Goal: Complete application form: Complete application form

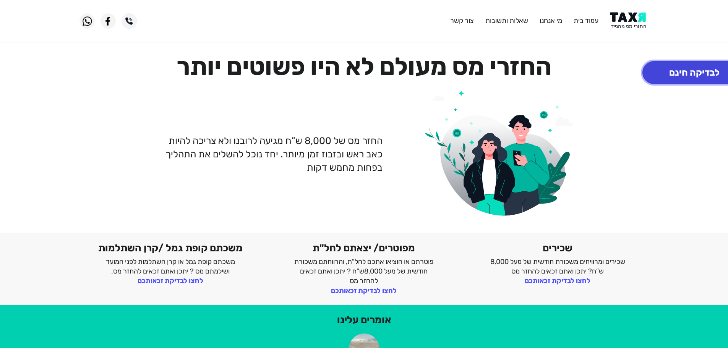
click at [693, 74] on button "לבדיקה חינם" at bounding box center [694, 72] width 104 height 23
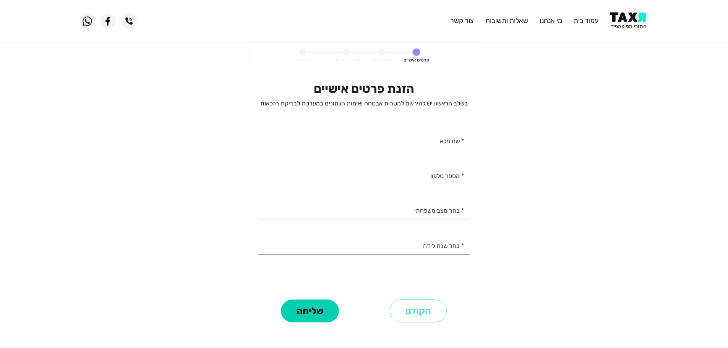
select select
click at [448, 144] on input "* שם מלא" at bounding box center [364, 140] width 212 height 19
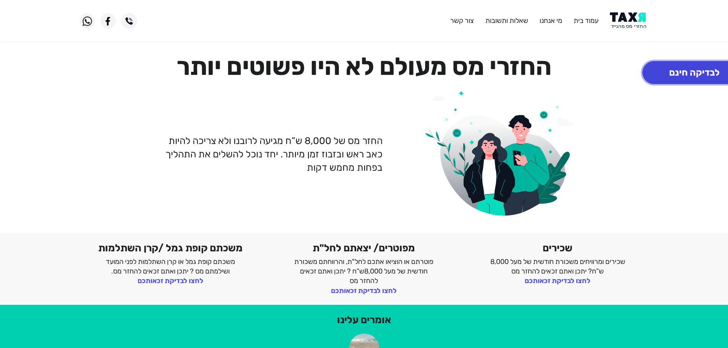
click at [689, 71] on button "לבדיקה חינם" at bounding box center [694, 72] width 104 height 23
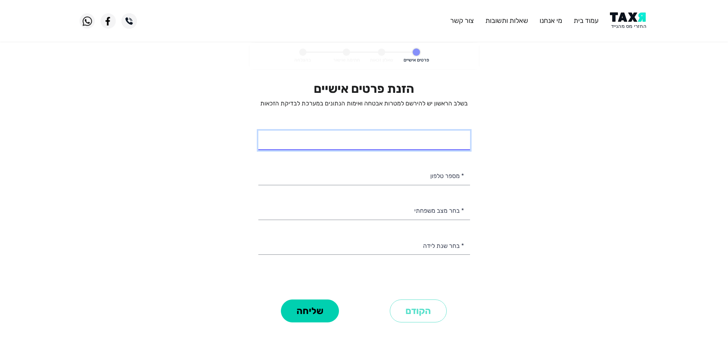
click at [459, 142] on input "* שם מלא" at bounding box center [364, 140] width 212 height 19
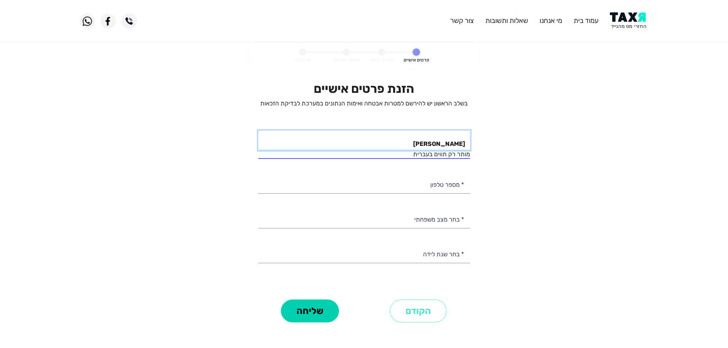
type input "[PERSON_NAME]"
click at [445, 184] on input "* מספר טלפון" at bounding box center [364, 183] width 212 height 19
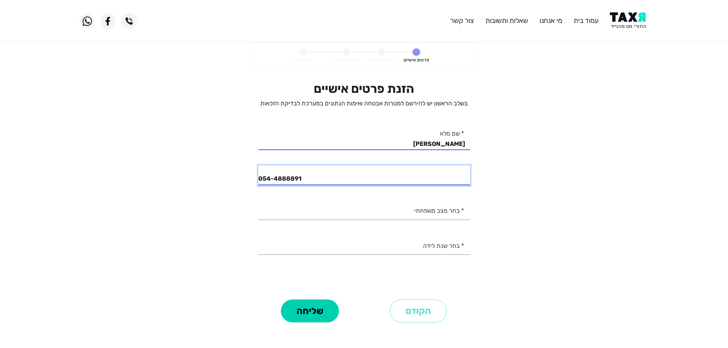
type input "054-4888891"
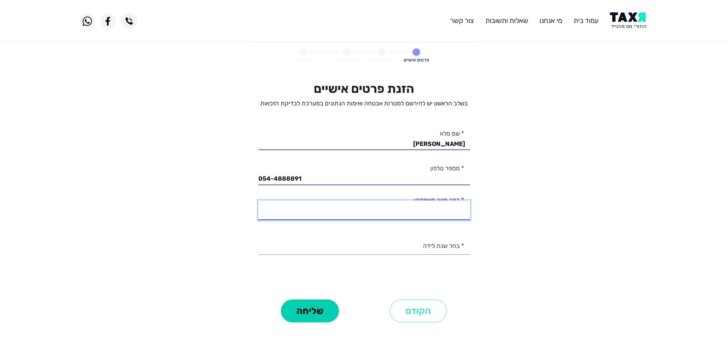
click at [446, 210] on select "רווק/ה נשוי/[PERSON_NAME]/ה אלמן/נה" at bounding box center [364, 210] width 212 height 19
select select "3: Divorced"
click at [258, 201] on select "רווק/ה נשוי/[PERSON_NAME]/ה אלמן/נה" at bounding box center [364, 210] width 212 height 19
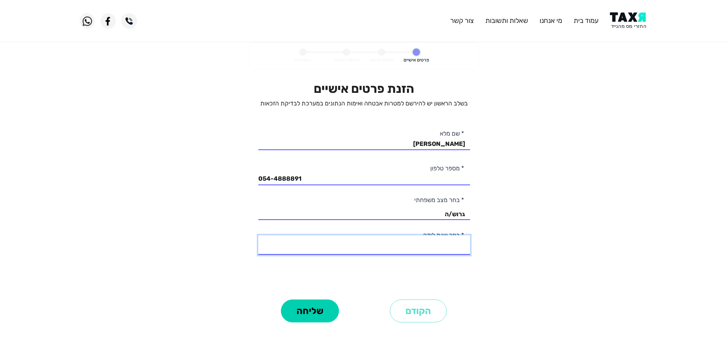
click at [440, 249] on select "2003 2002 2001 2000 1999 1998 1997 1996 1995 1994 1993 1992 1991 1990 1989 1988…" at bounding box center [364, 244] width 212 height 19
select select "38: 1966"
click at [258, 235] on select "2003 2002 2001 2000 1999 1998 1997 1996 1995 1994 1993 1992 1991 1990 1989 1988…" at bounding box center [364, 244] width 212 height 19
click at [314, 306] on button "שליחה" at bounding box center [310, 310] width 58 height 23
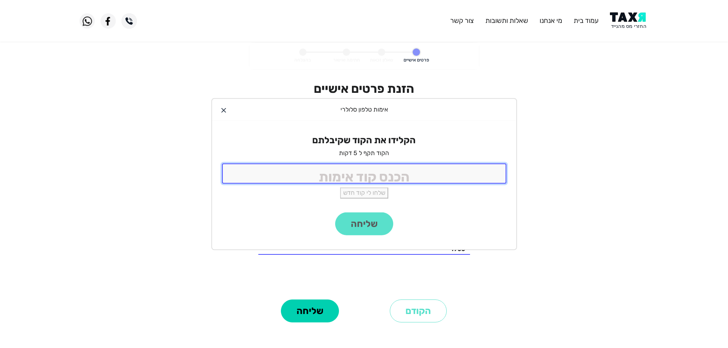
click at [415, 173] on input "tel" at bounding box center [364, 173] width 284 height 20
type input "8663"
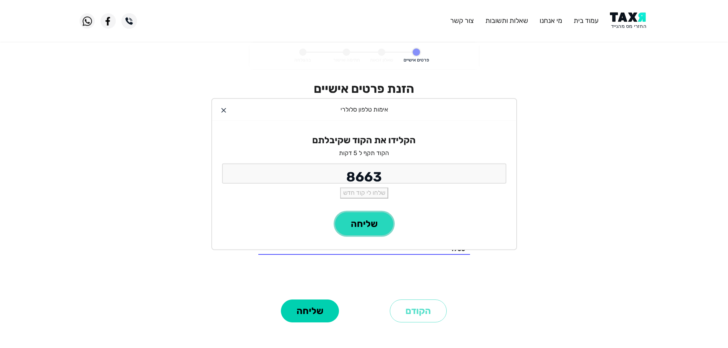
click at [362, 221] on button "שליחה" at bounding box center [364, 223] width 58 height 23
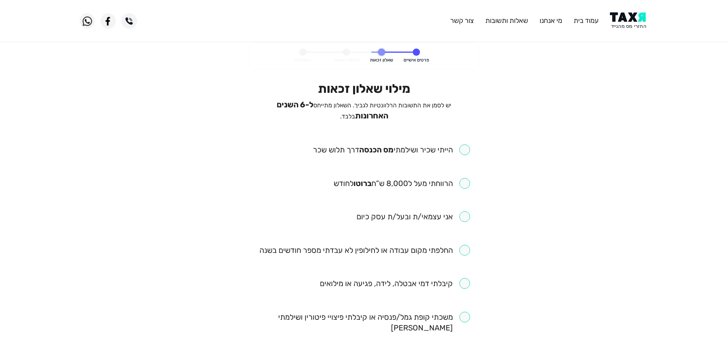
click at [466, 147] on input "checkbox" at bounding box center [391, 149] width 157 height 11
checkbox input "true"
click at [464, 181] on input "checkbox" at bounding box center [401, 183] width 136 height 11
checkbox input "true"
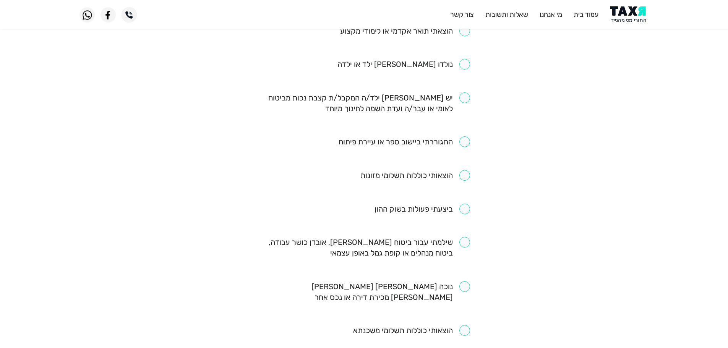
scroll to position [344, 0]
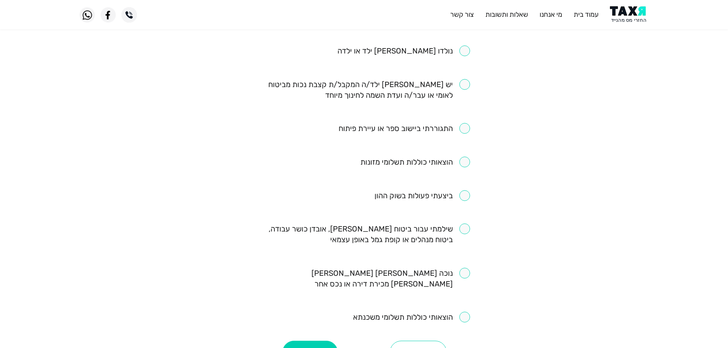
click at [467, 223] on input "checkbox" at bounding box center [364, 233] width 212 height 21
click at [464, 223] on input "checkbox" at bounding box center [364, 233] width 212 height 21
checkbox input "false"
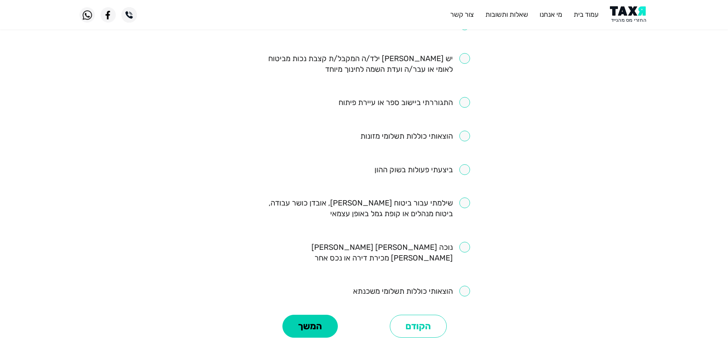
scroll to position [382, 0]
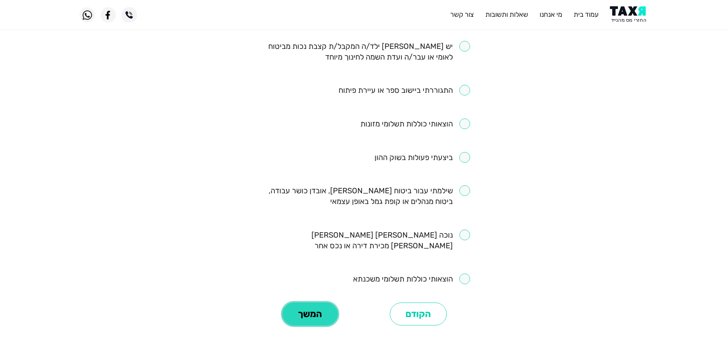
click at [310, 302] on button "המשך" at bounding box center [309, 313] width 55 height 23
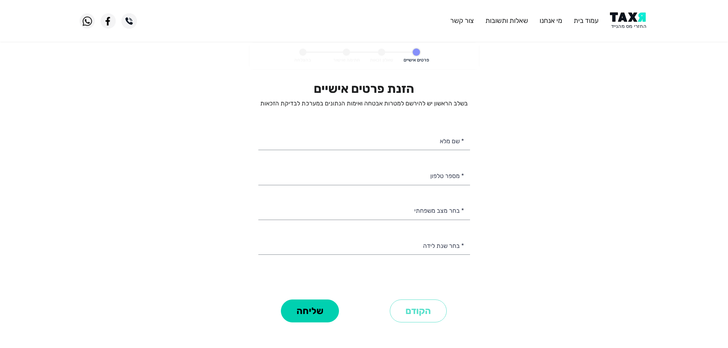
select select
